Goal: Navigation & Orientation: Understand site structure

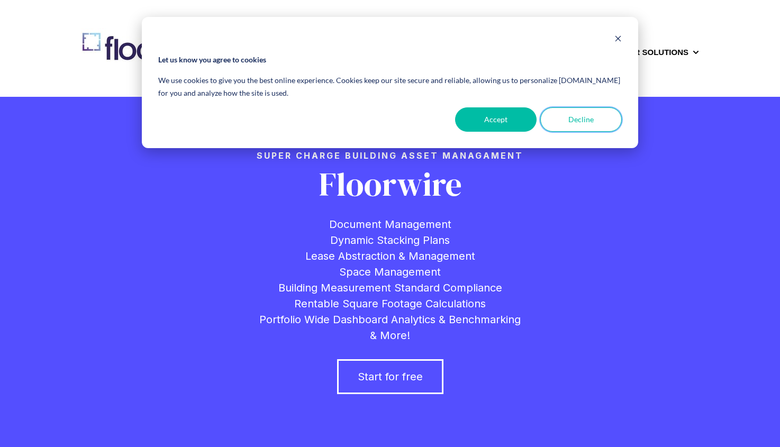
click at [596, 131] on button "Decline" at bounding box center [581, 119] width 82 height 24
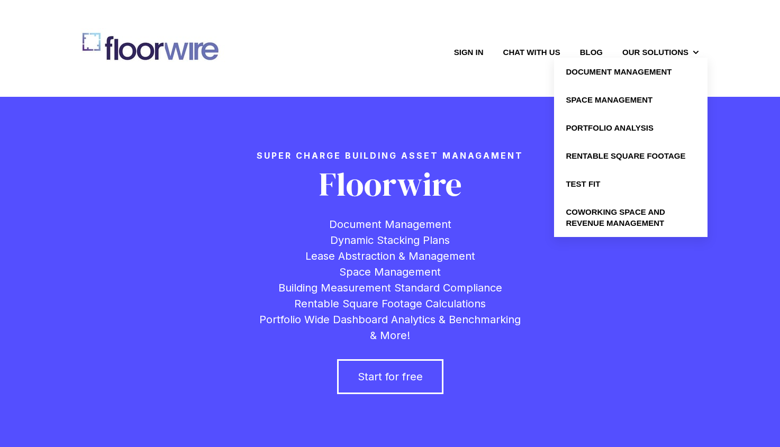
click at [600, 132] on link "Portfolio Analysis" at bounding box center [631, 128] width 154 height 28
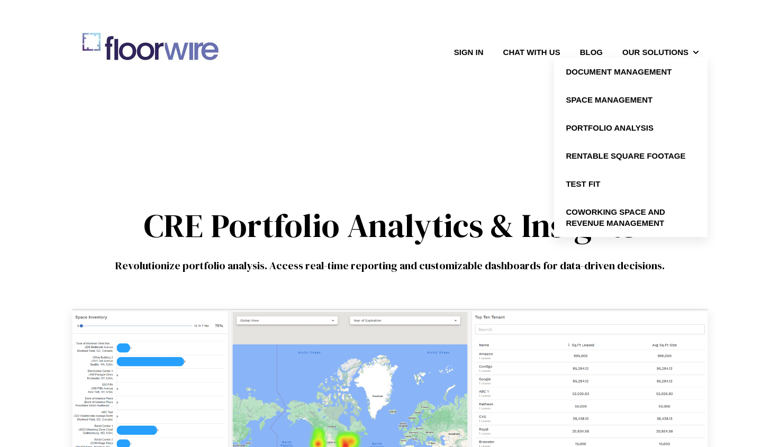
click at [632, 78] on link "Document Management" at bounding box center [631, 72] width 154 height 28
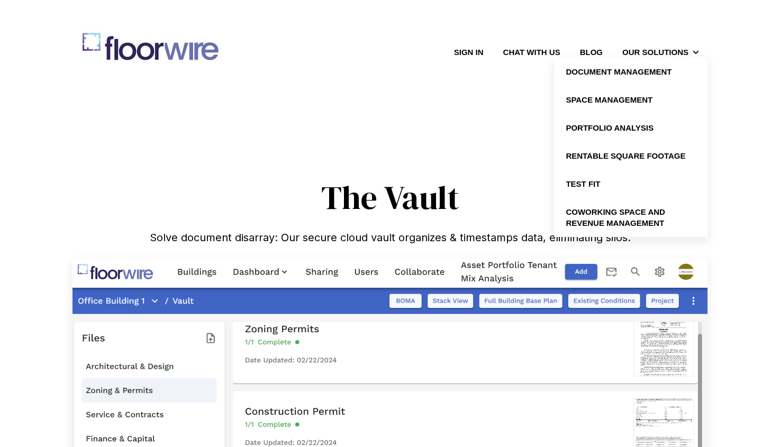
click at [621, 221] on link "Coworking Space and Revenue Management" at bounding box center [631, 217] width 154 height 39
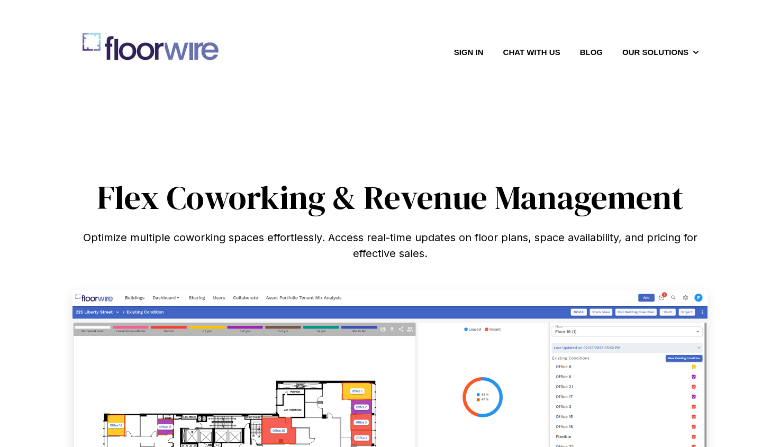
click at [462, 50] on link "Sign in" at bounding box center [469, 52] width 30 height 11
click at [531, 52] on link "Chat with us" at bounding box center [531, 52] width 57 height 11
